Goal: Task Accomplishment & Management: Manage account settings

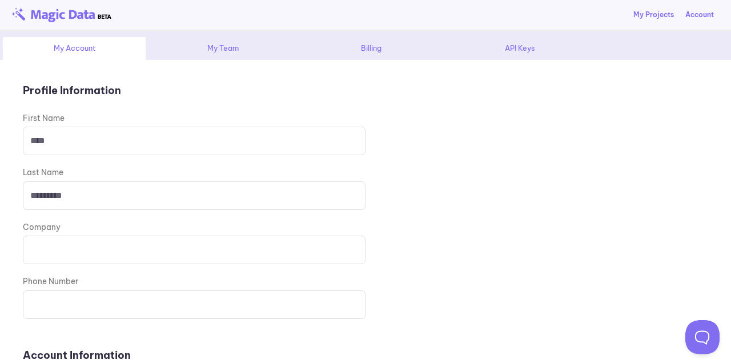
click at [371, 49] on div "Billing" at bounding box center [371, 48] width 143 height 23
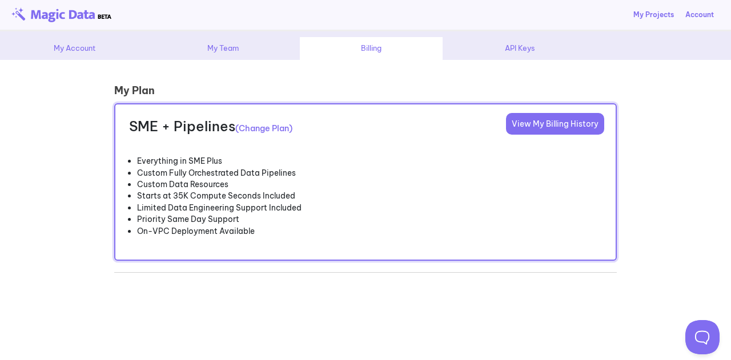
click at [583, 122] on link "View My Billing History" at bounding box center [555, 124] width 98 height 22
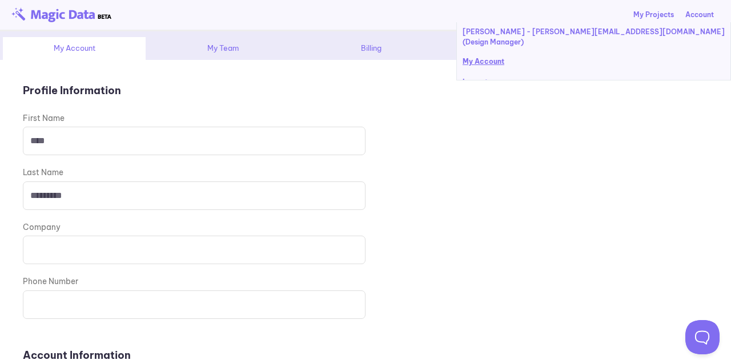
click at [704, 11] on div "Account" at bounding box center [699, 15] width 29 height 10
click at [601, 61] on p "My Account" at bounding box center [594, 63] width 262 height 10
click at [591, 63] on p "My Account" at bounding box center [594, 63] width 262 height 10
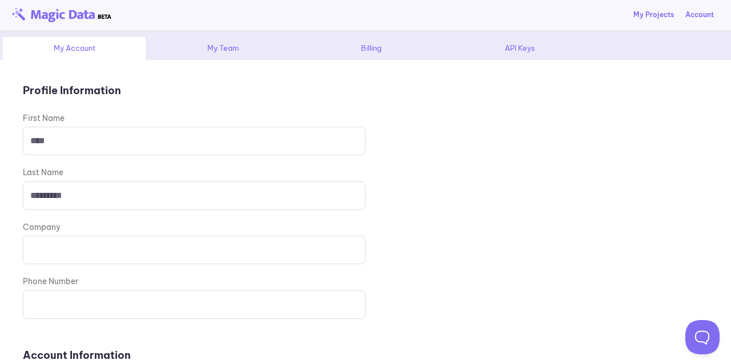
click at [370, 52] on div "Billing" at bounding box center [371, 48] width 143 height 23
click at [218, 244] on input at bounding box center [194, 250] width 343 height 29
type input "**********"
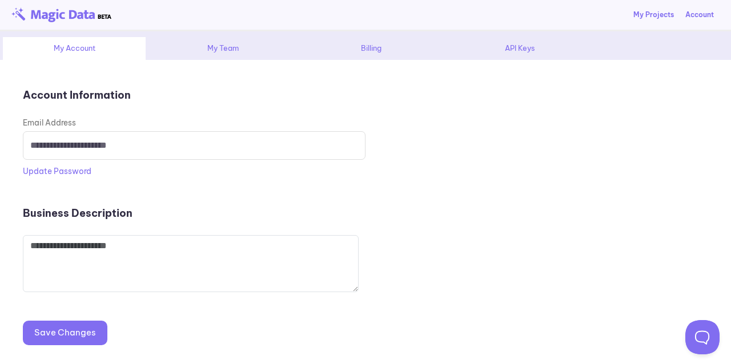
scroll to position [278, 0]
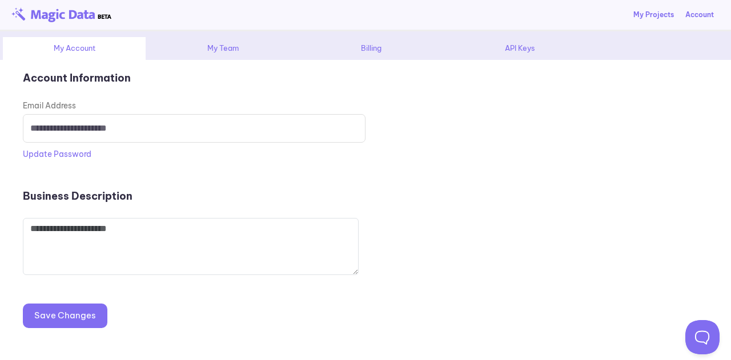
click at [77, 314] on button "Save Changes" at bounding box center [65, 316] width 85 height 24
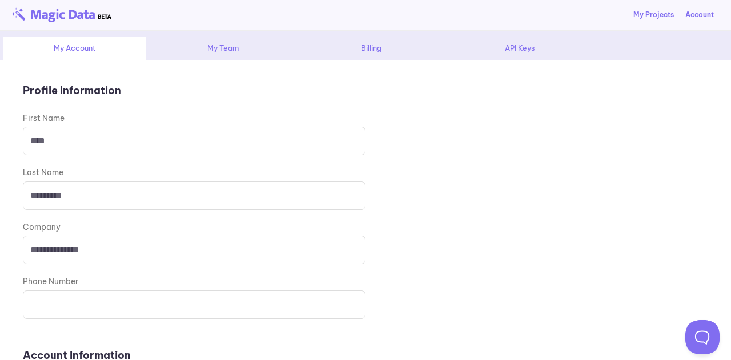
click at [372, 55] on div "Billing" at bounding box center [371, 48] width 143 height 23
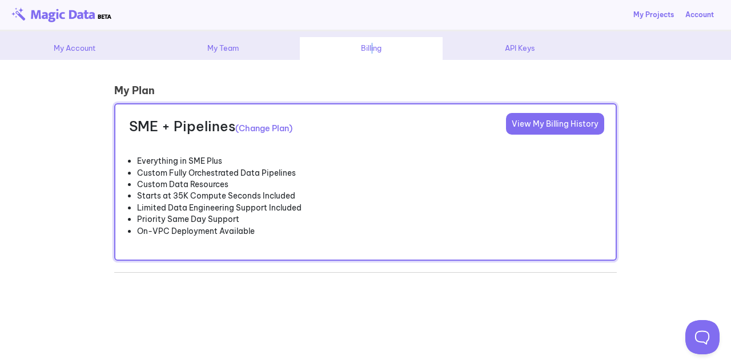
click at [540, 128] on link "View My Billing History" at bounding box center [555, 124] width 98 height 22
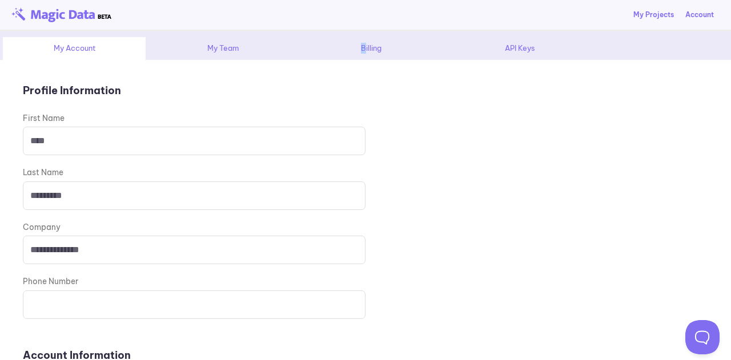
click at [360, 49] on div "Billing" at bounding box center [371, 48] width 143 height 23
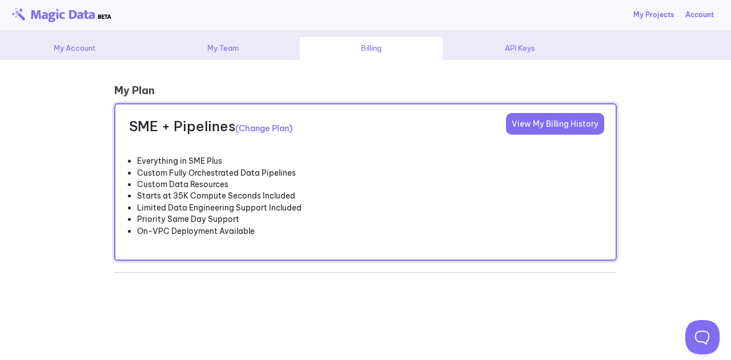
click at [375, 46] on div "Billing" at bounding box center [371, 48] width 143 height 23
click at [230, 52] on div "My Team" at bounding box center [222, 48] width 143 height 23
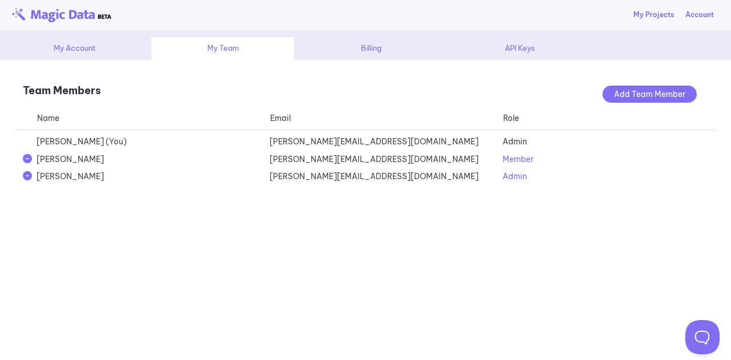
click at [367, 47] on div "Billing" at bounding box center [371, 48] width 143 height 23
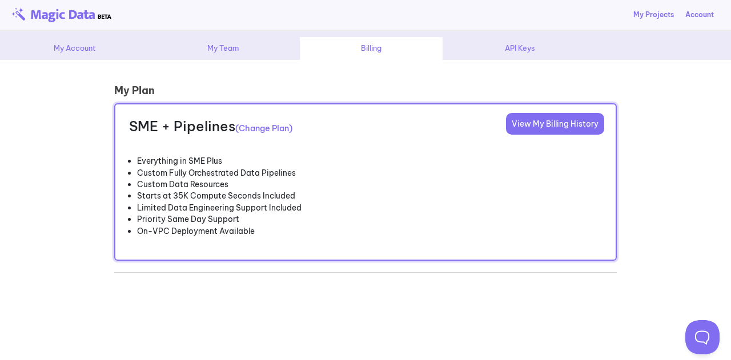
click at [555, 123] on link "View My Billing History" at bounding box center [555, 124] width 98 height 22
